Goal: Browse casually

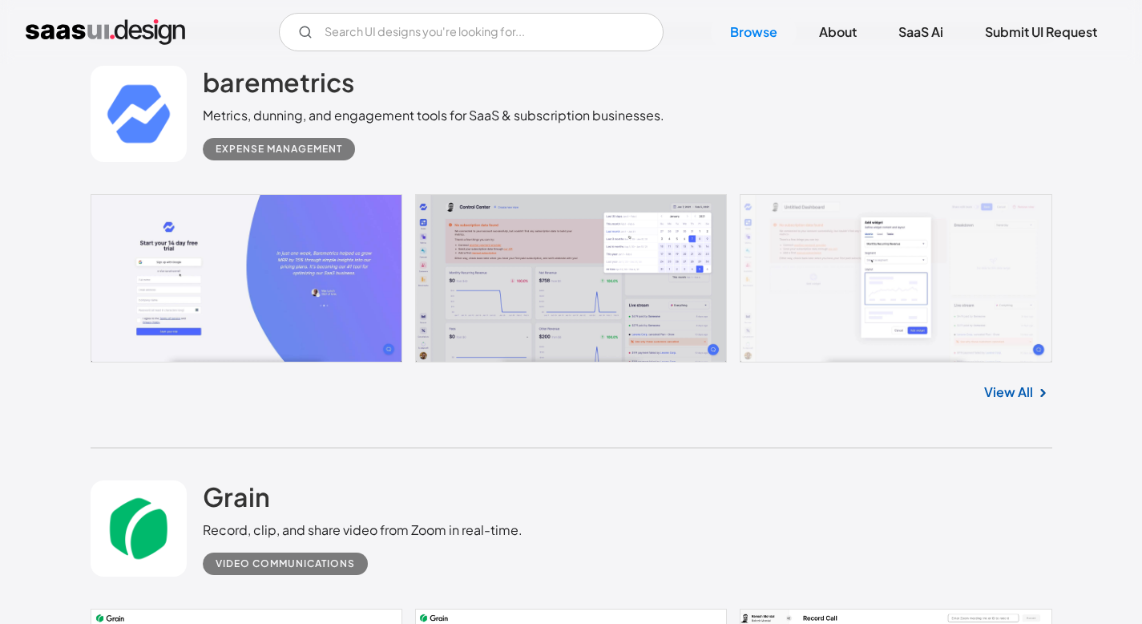
scroll to position [7142, 0]
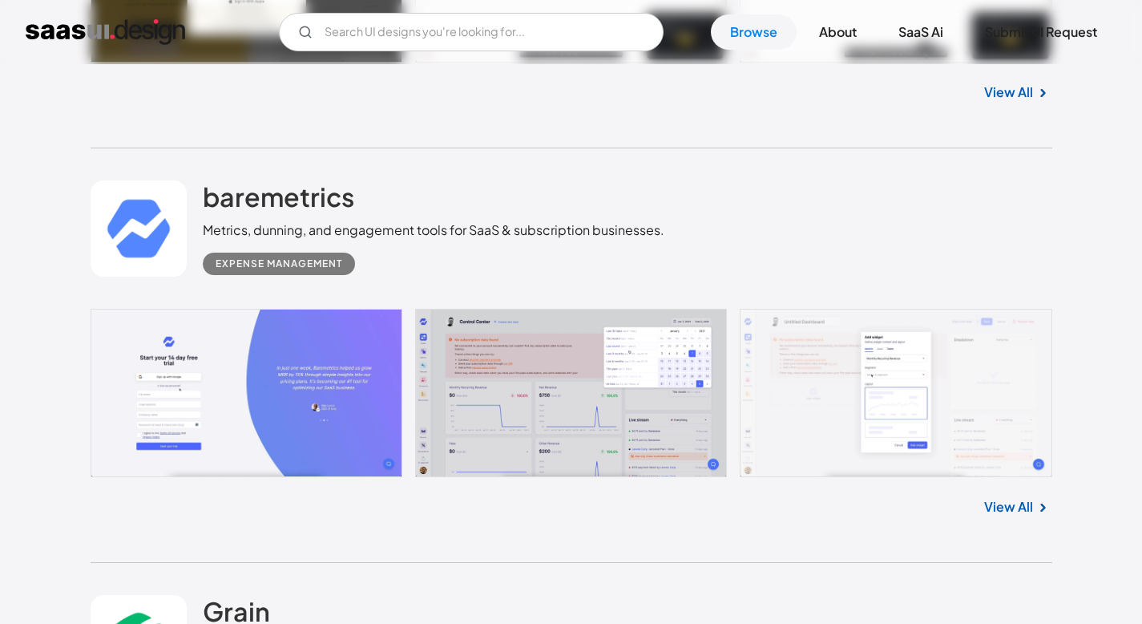
click at [1008, 507] on link "View All" at bounding box center [1008, 506] width 49 height 19
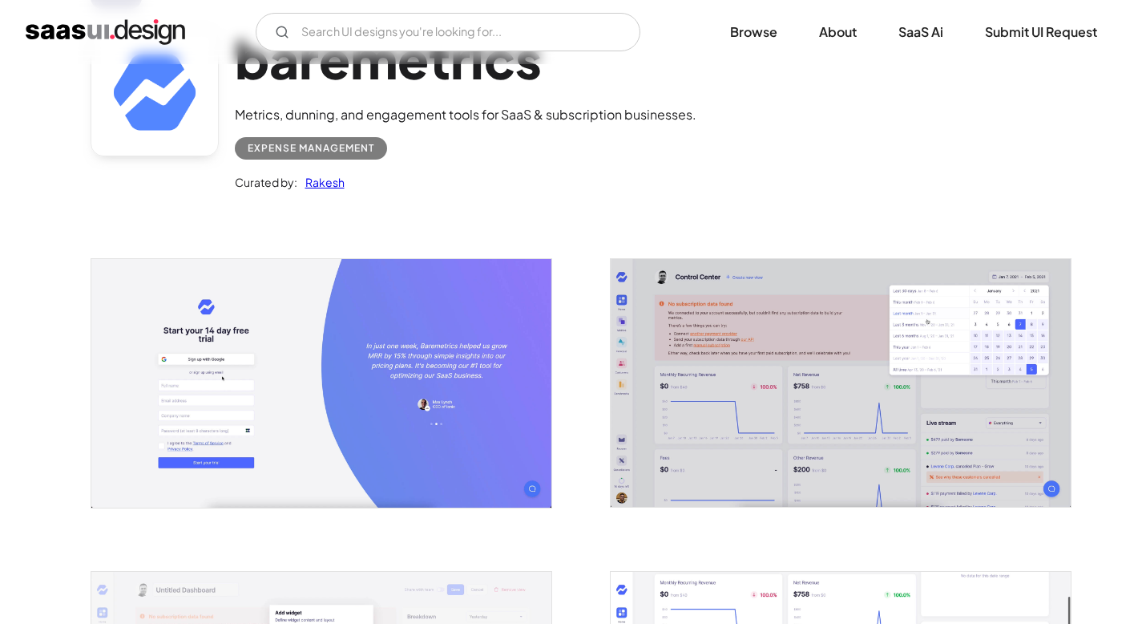
scroll to position [322, 0]
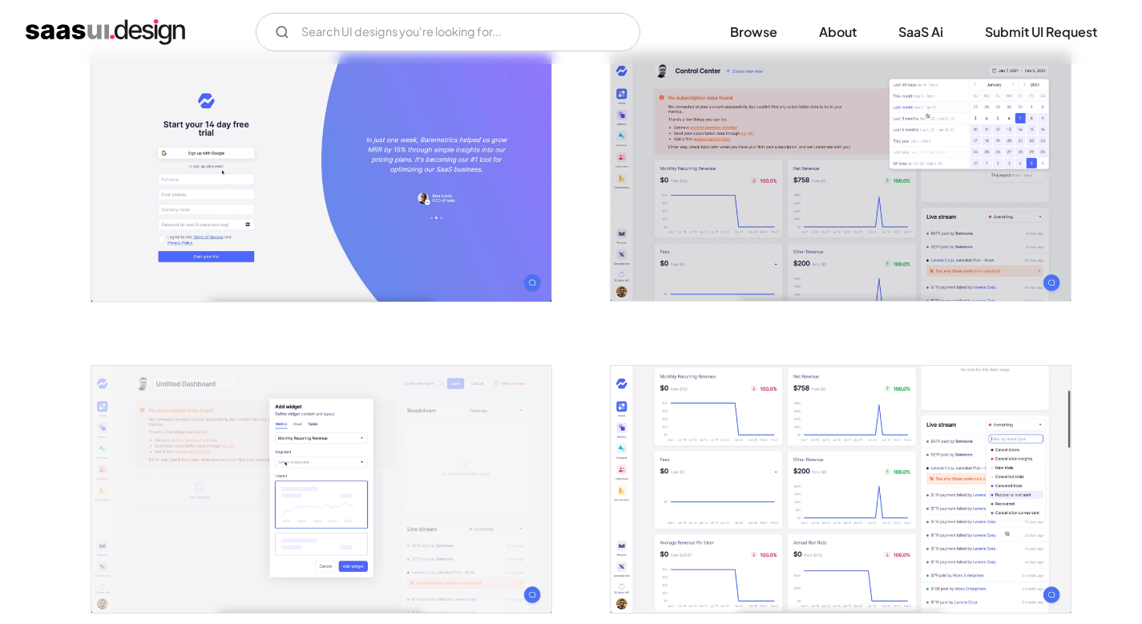
click at [451, 326] on div at bounding box center [311, 480] width 481 height 312
click at [449, 306] on div at bounding box center [311, 167] width 481 height 312
click at [441, 261] on img "open lightbox" at bounding box center [321, 177] width 460 height 248
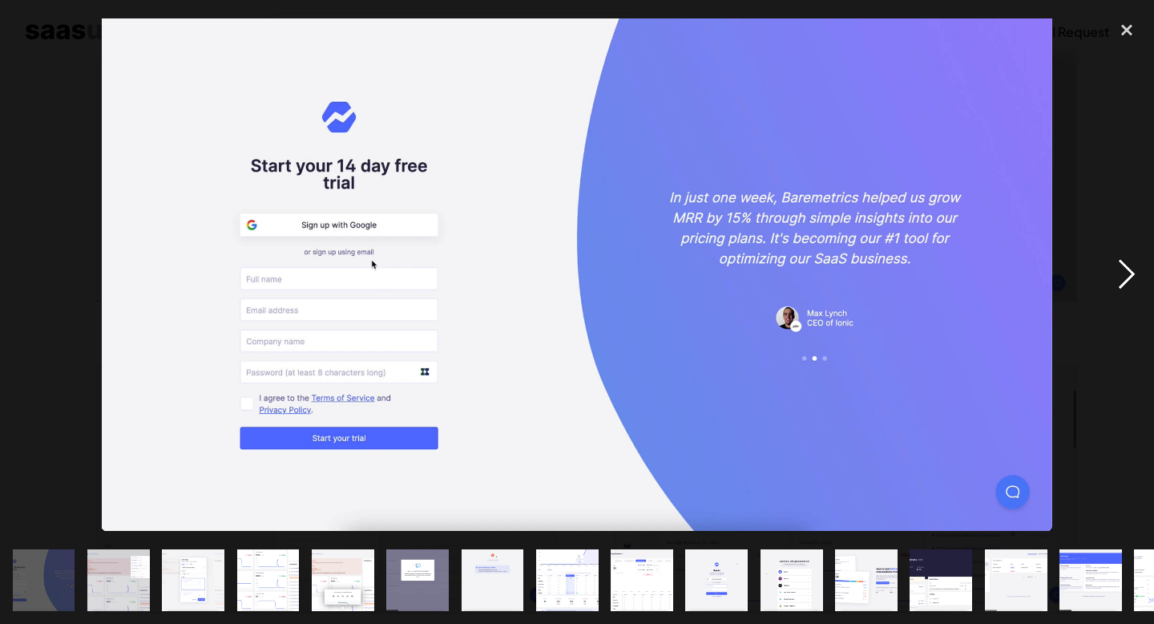
click at [1137, 261] on div "next image" at bounding box center [1127, 275] width 55 height 524
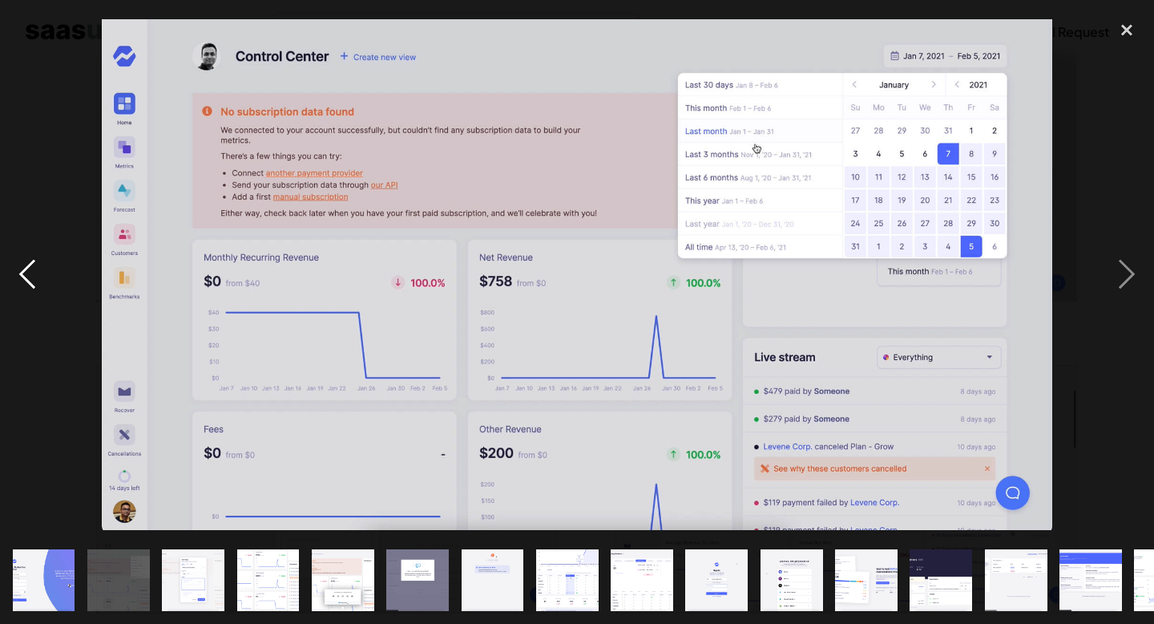
click at [31, 245] on div "previous image" at bounding box center [27, 275] width 55 height 524
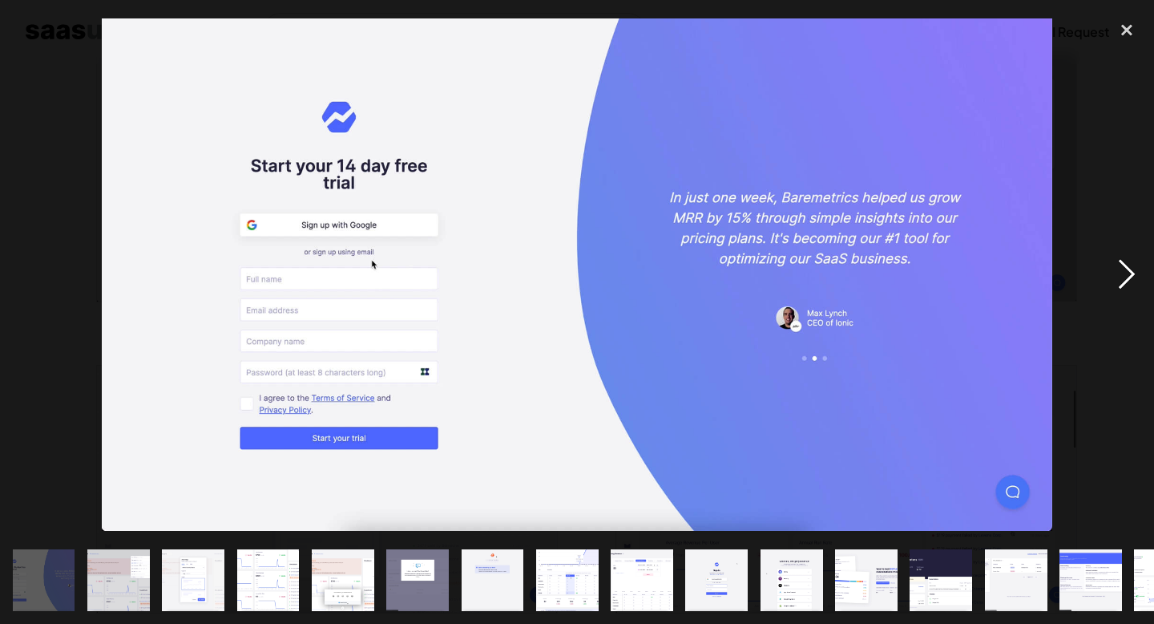
click at [1133, 269] on div "next image" at bounding box center [1127, 275] width 55 height 524
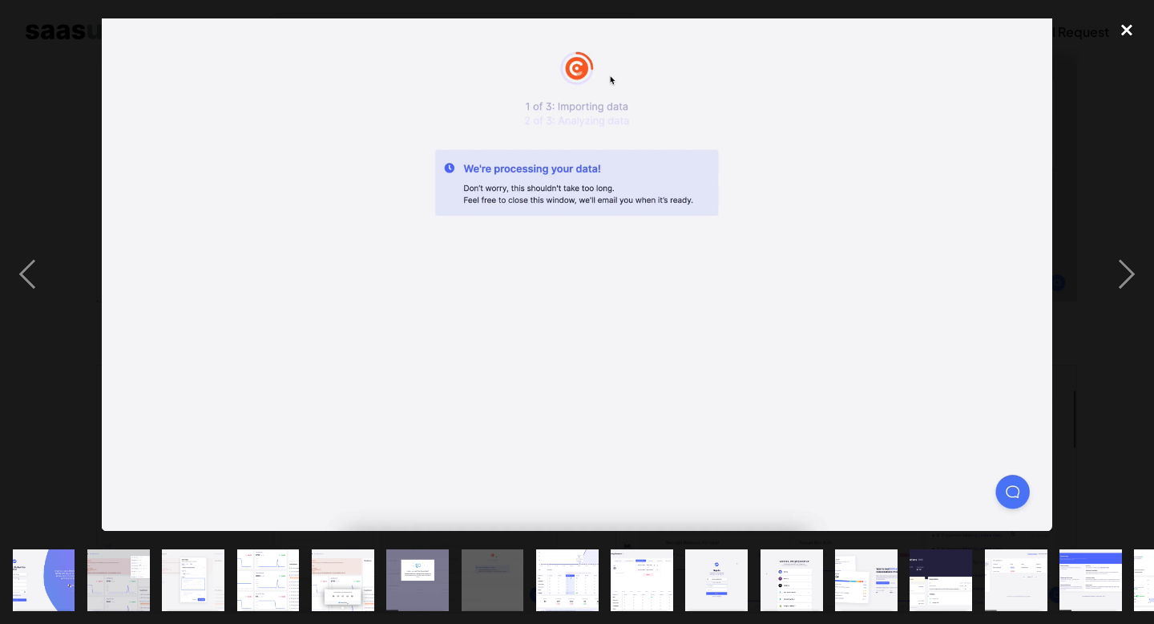
click at [1135, 24] on div "close lightbox" at bounding box center [1127, 30] width 55 height 35
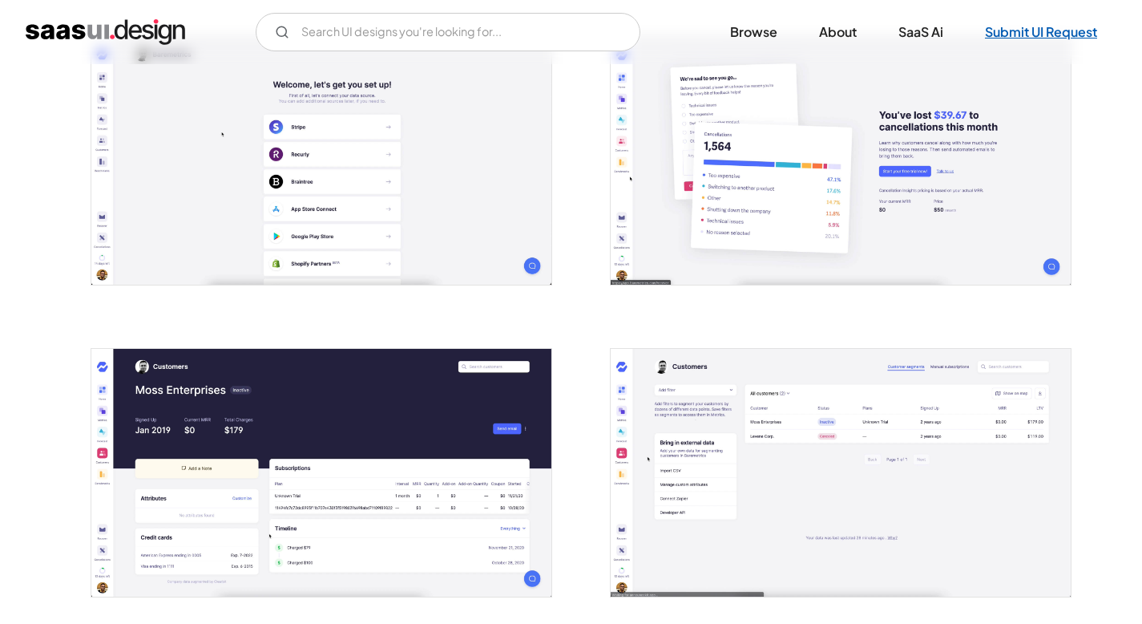
scroll to position [1668, 0]
